Goal: Navigation & Orientation: Find specific page/section

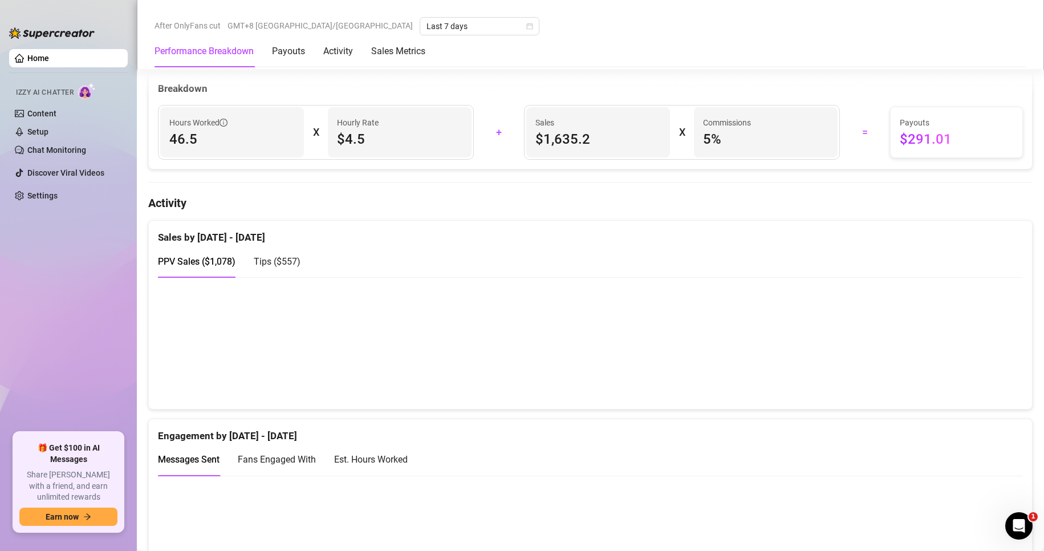
scroll to position [627, 0]
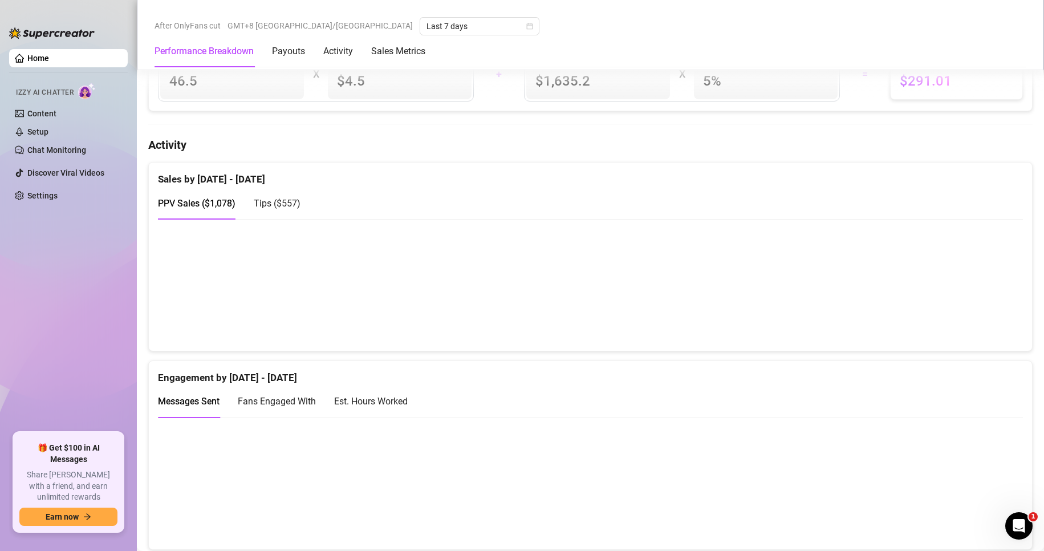
click at [857, 287] on canvas at bounding box center [585, 284] width 855 height 114
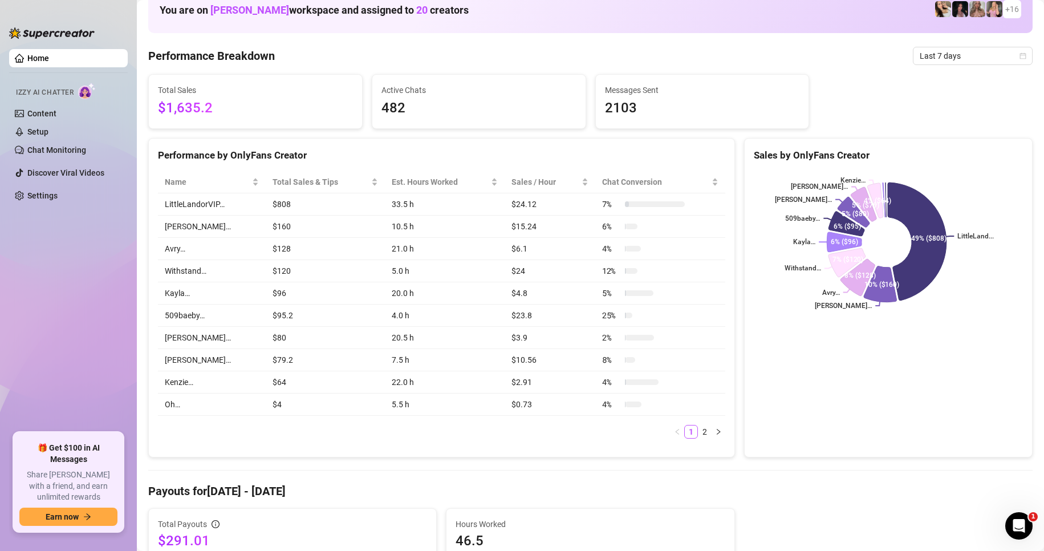
scroll to position [0, 0]
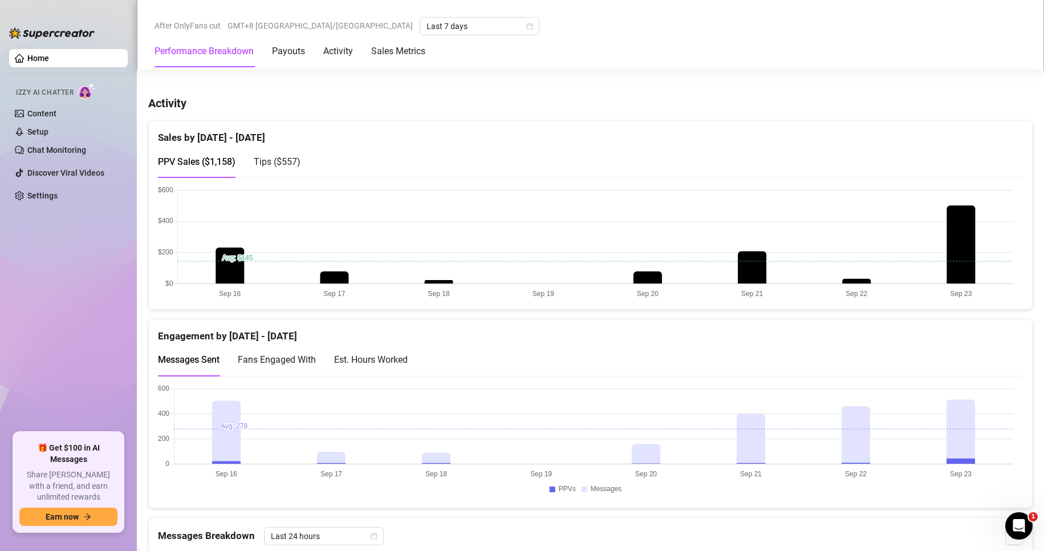
scroll to position [570, 0]
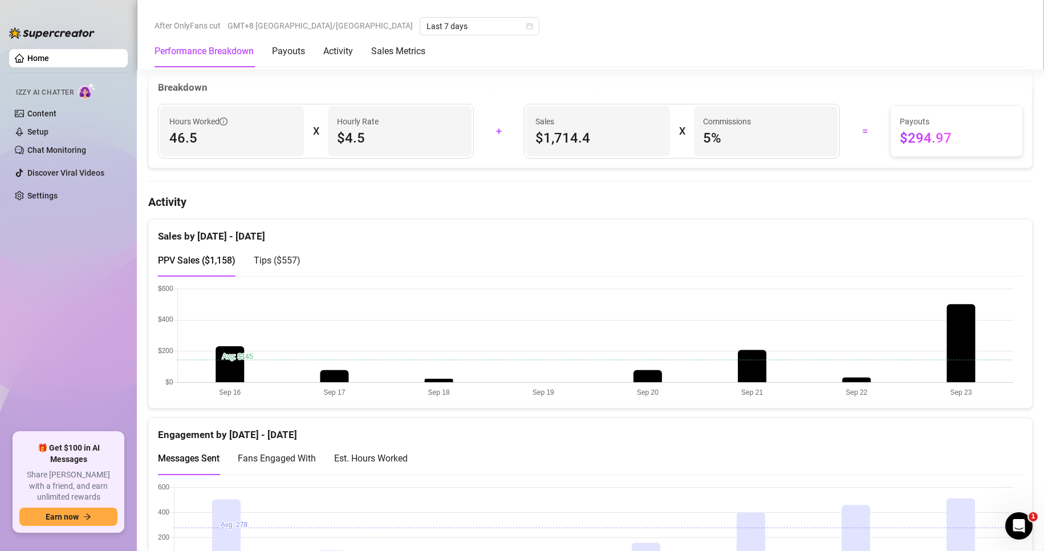
click at [276, 266] on span "Tips ( $557 )" at bounding box center [277, 260] width 47 height 11
click at [214, 264] on span "PPV Sales ( $1,158 )" at bounding box center [197, 260] width 78 height 11
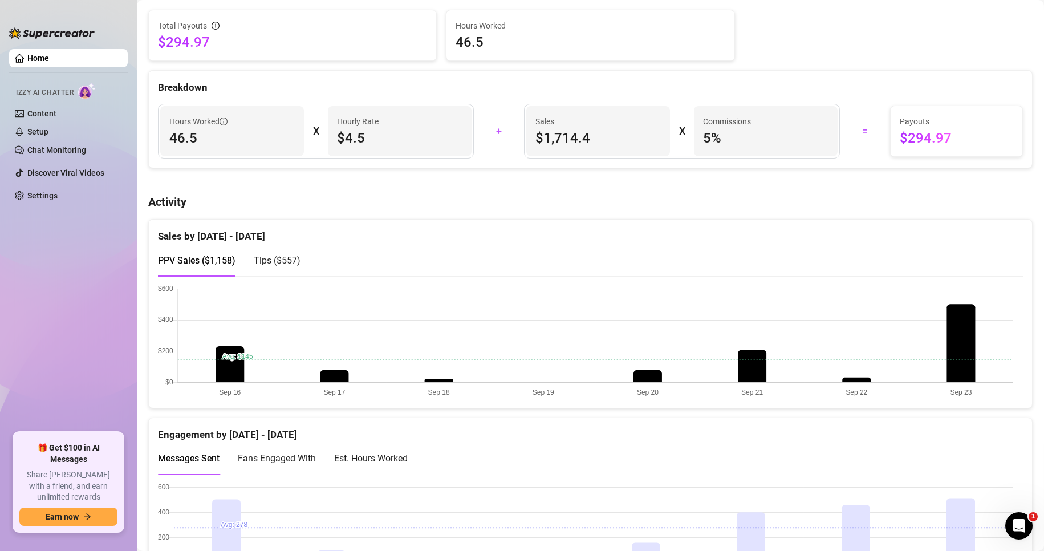
scroll to position [0, 0]
